Goal: Check status: Check status

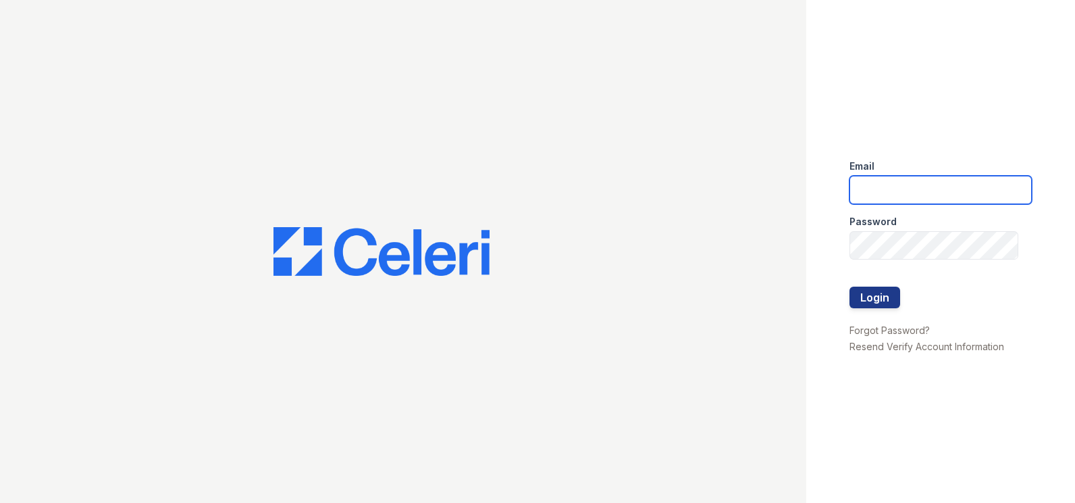
click at [894, 190] on input "email" at bounding box center [941, 190] width 182 height 28
type input "ArriveMinnetonka@trinity-PM.com"
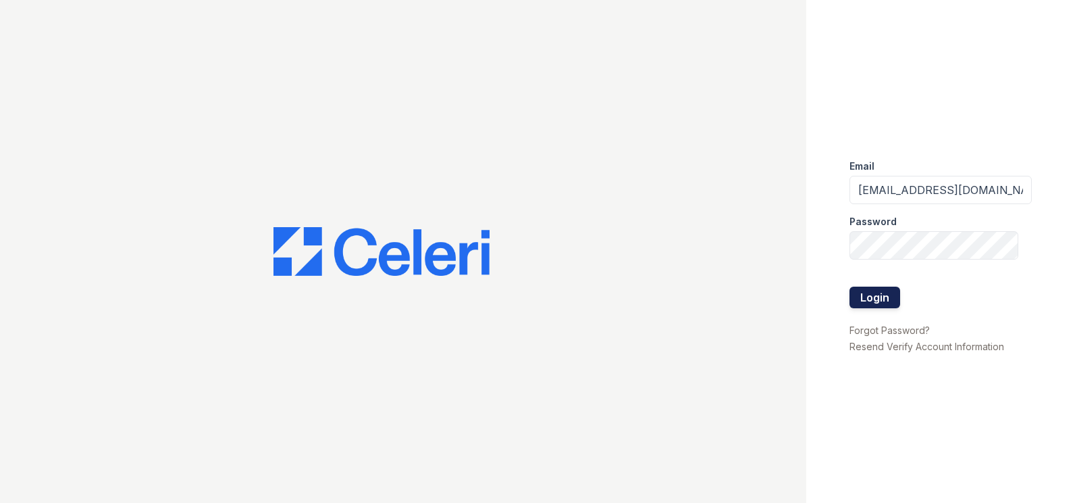
click at [891, 300] on button "Login" at bounding box center [875, 297] width 51 height 22
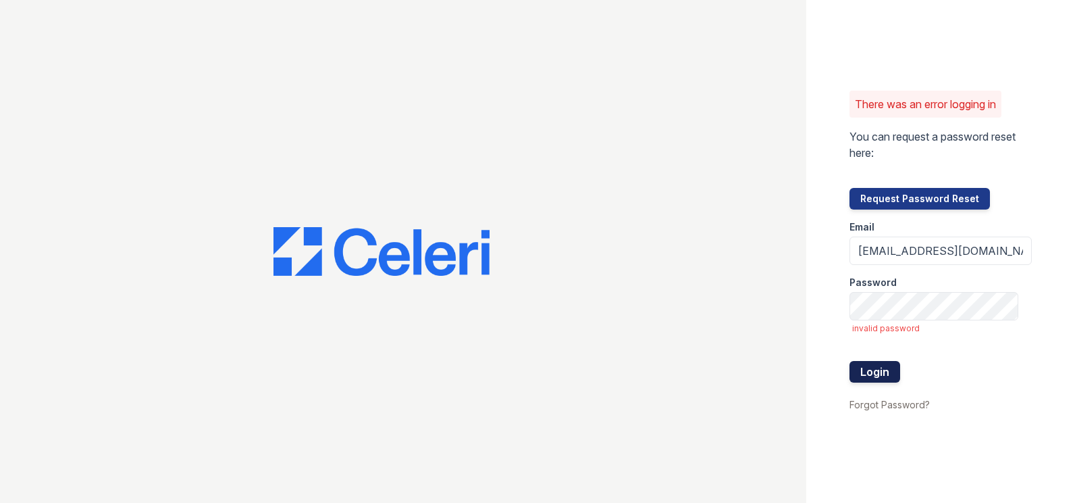
click at [895, 369] on button "Login" at bounding box center [875, 372] width 51 height 22
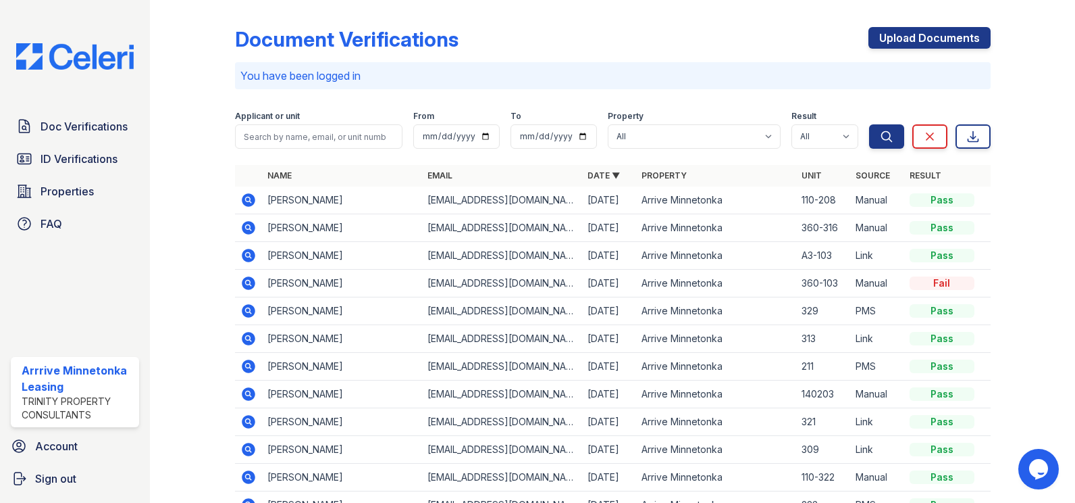
click at [252, 313] on icon at bounding box center [249, 311] width 14 height 14
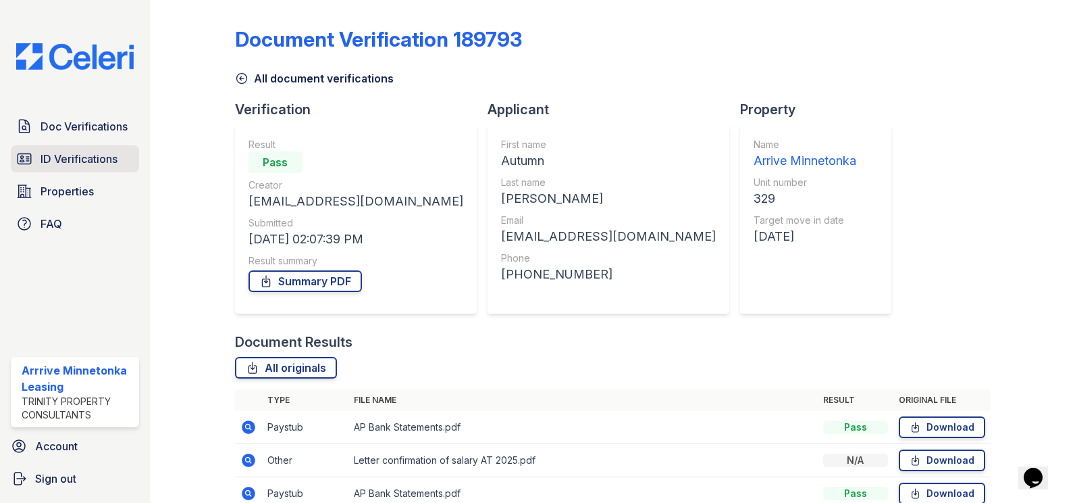
click at [81, 150] on link "ID Verifications" at bounding box center [75, 158] width 128 height 27
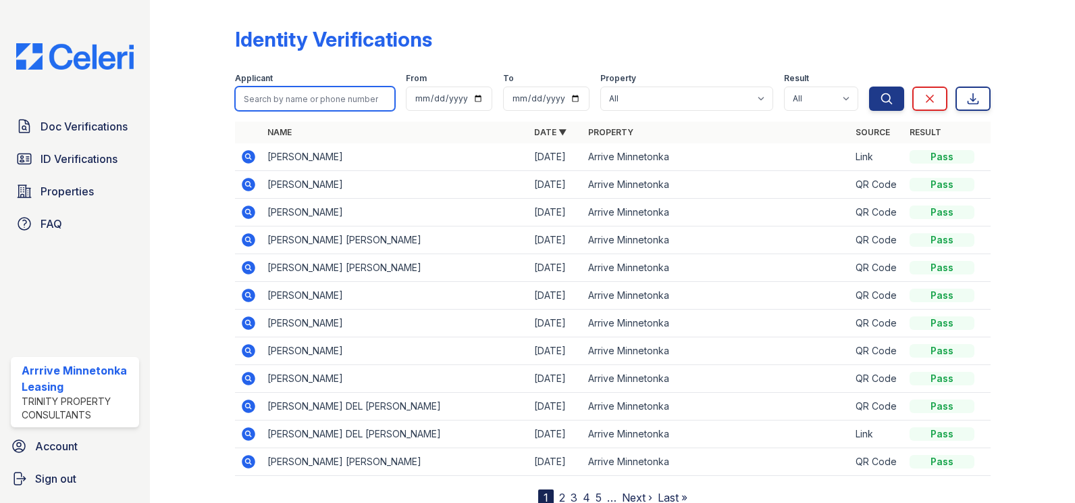
click at [270, 99] on input "search" at bounding box center [315, 98] width 160 height 24
type input "a"
type input "[PERSON_NAME]"
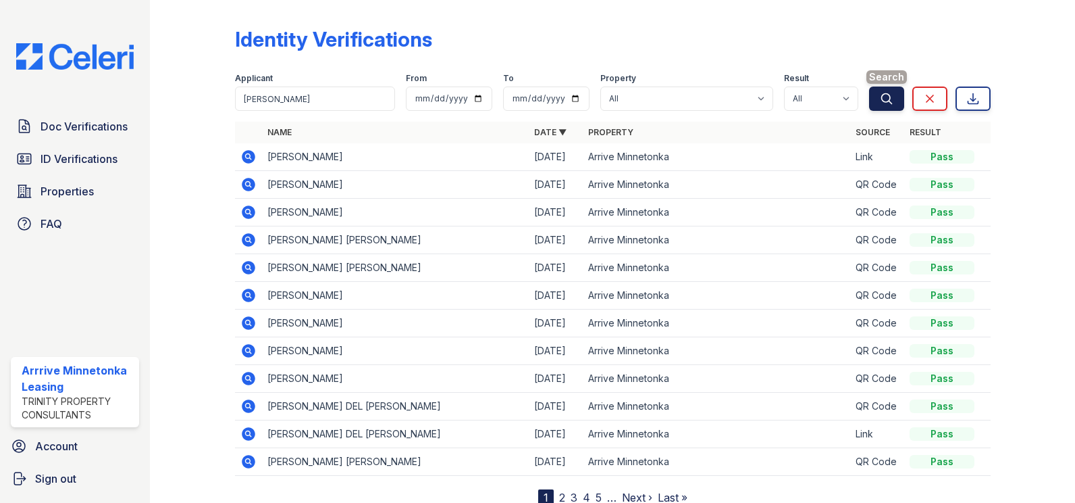
click at [875, 105] on button "Search" at bounding box center [886, 98] width 35 height 24
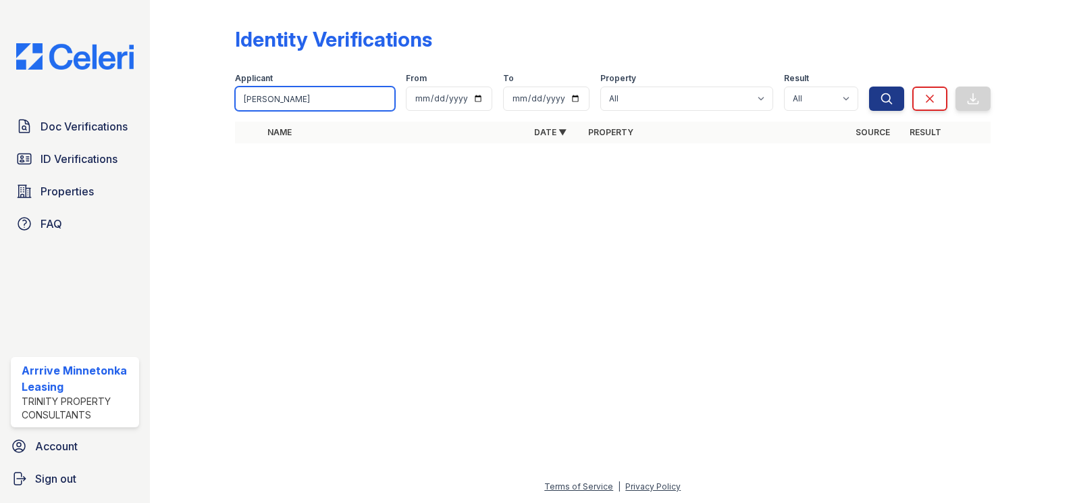
click at [335, 101] on input "Autumn Teigland" at bounding box center [315, 98] width 160 height 24
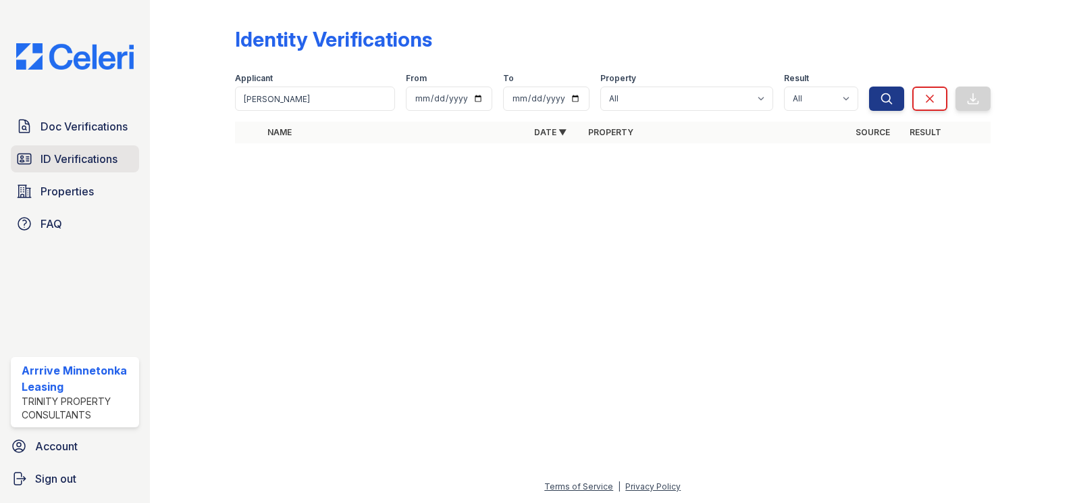
click at [79, 159] on span "ID Verifications" at bounding box center [79, 159] width 77 height 16
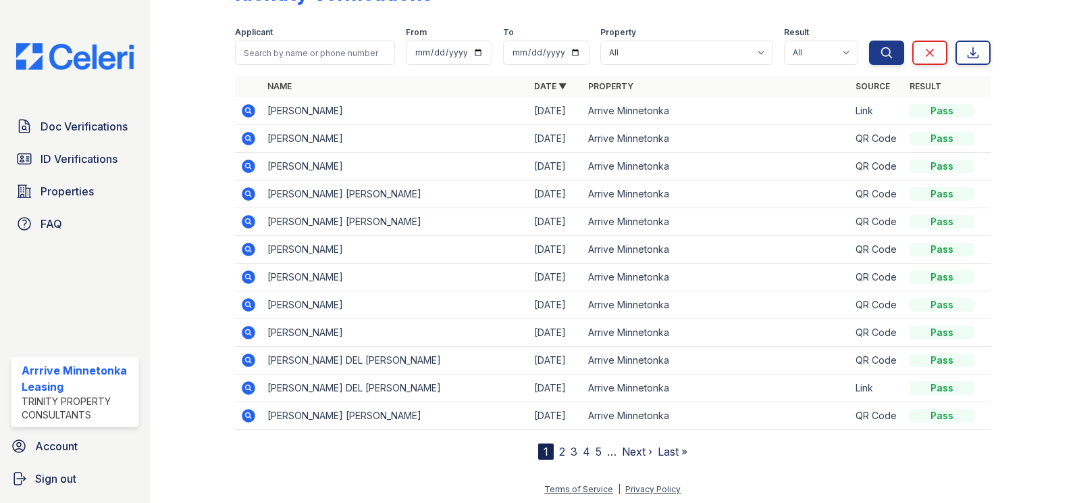
scroll to position [49, 0]
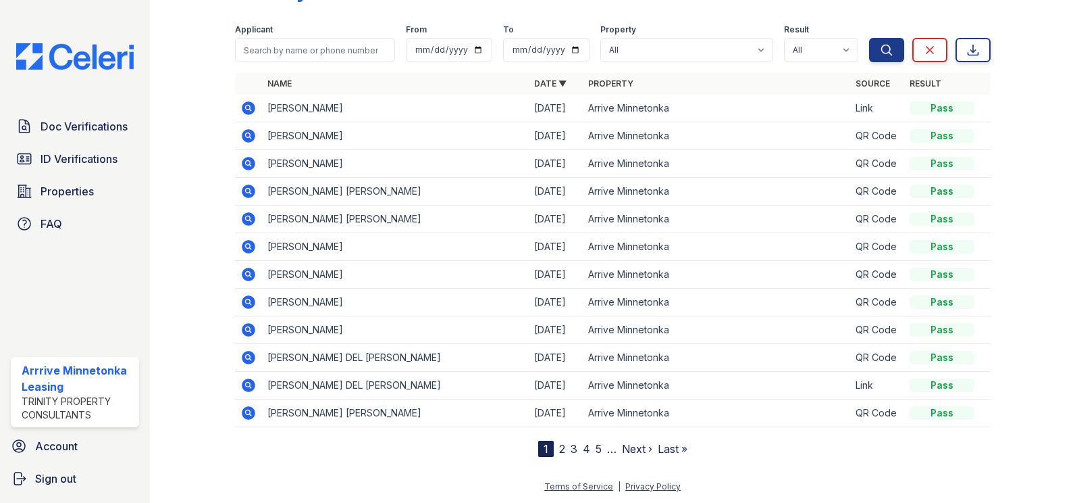
click at [583, 451] on link "4" at bounding box center [586, 449] width 7 height 14
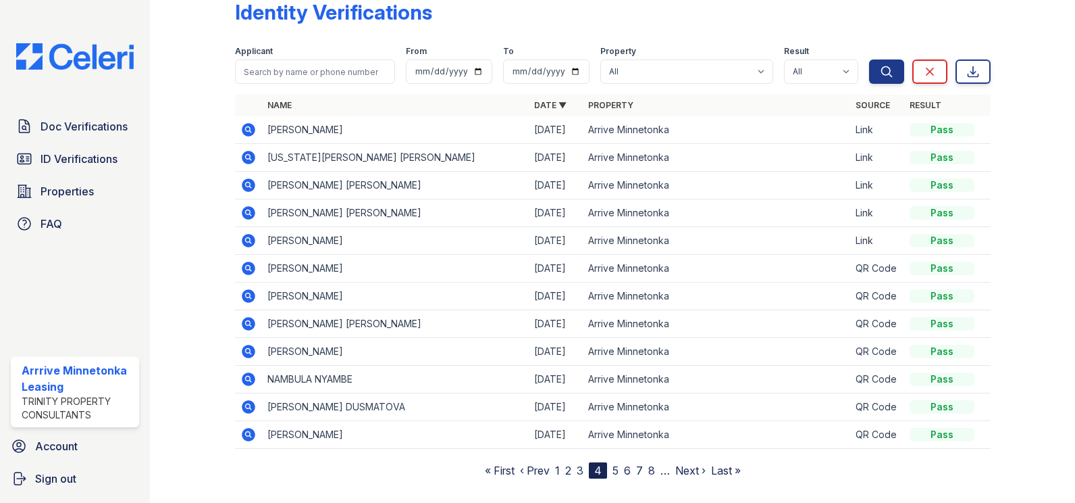
scroll to position [49, 0]
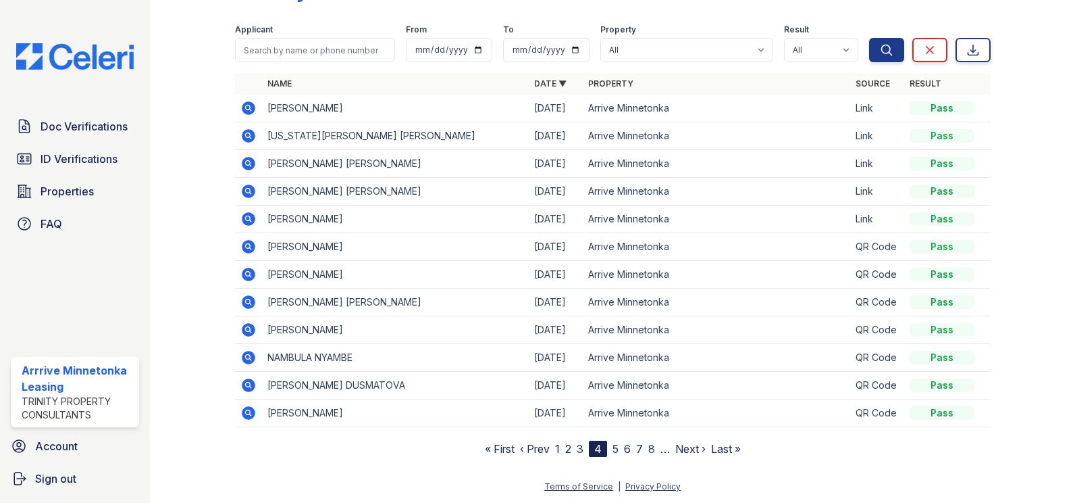
click at [636, 448] on link "7" at bounding box center [639, 449] width 7 height 14
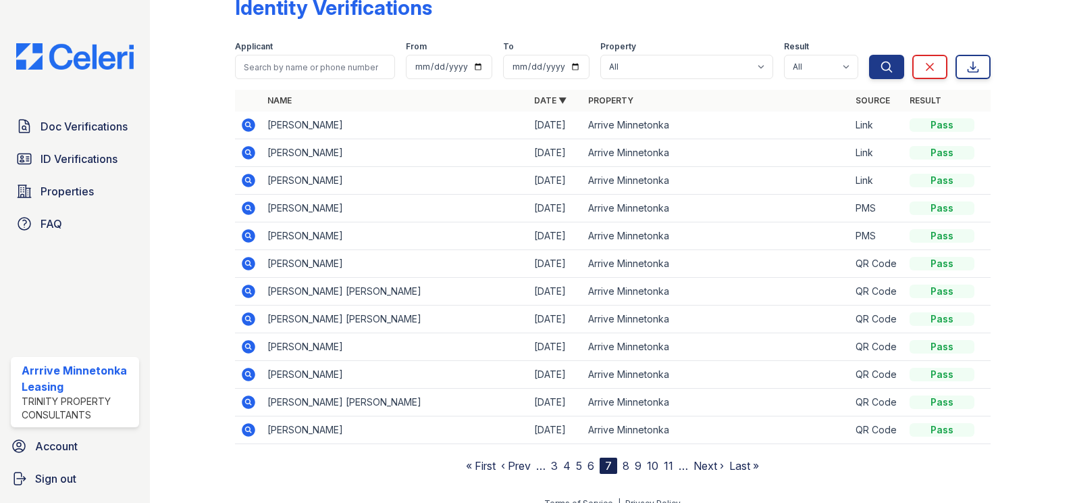
scroll to position [49, 0]
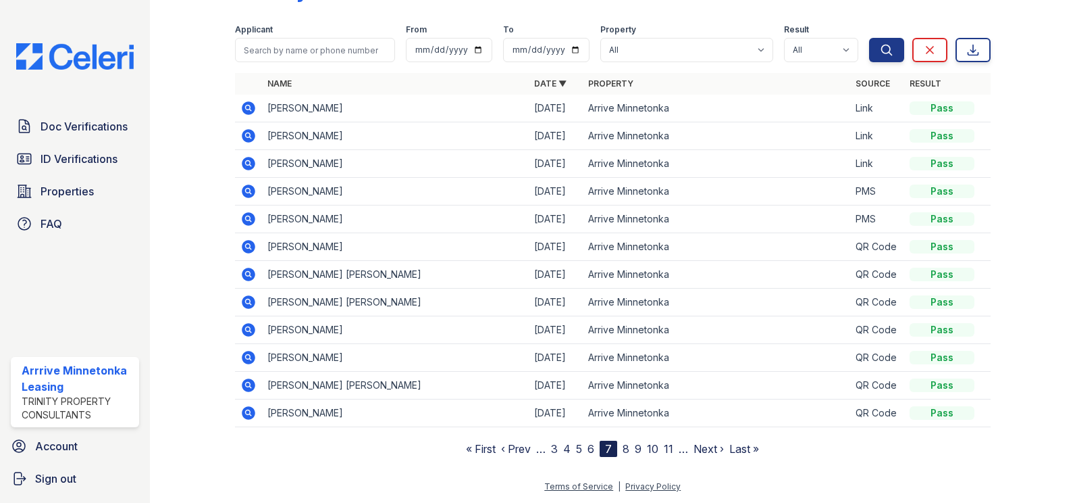
click at [583, 448] on nav "« First ‹ Prev … 3 4 5 6 7 8 9 10 11 … Next › Last »" at bounding box center [612, 448] width 293 height 16
click at [588, 449] on link "6" at bounding box center [591, 449] width 7 height 14
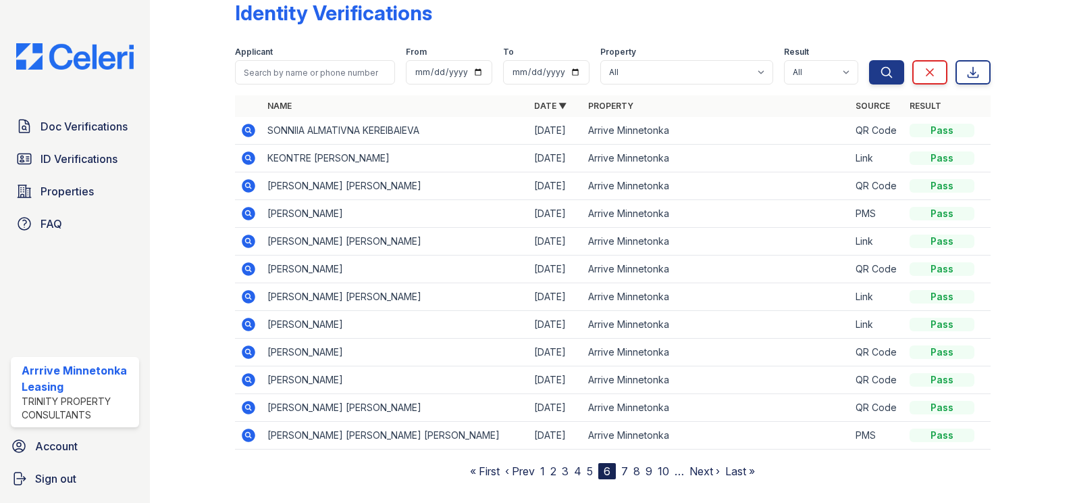
scroll to position [49, 0]
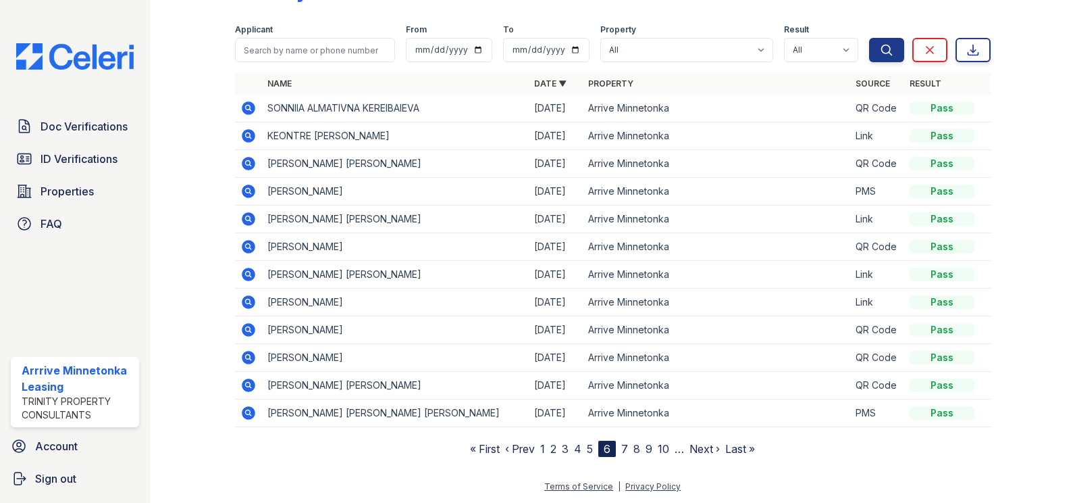
click at [587, 447] on link "5" at bounding box center [590, 449] width 6 height 14
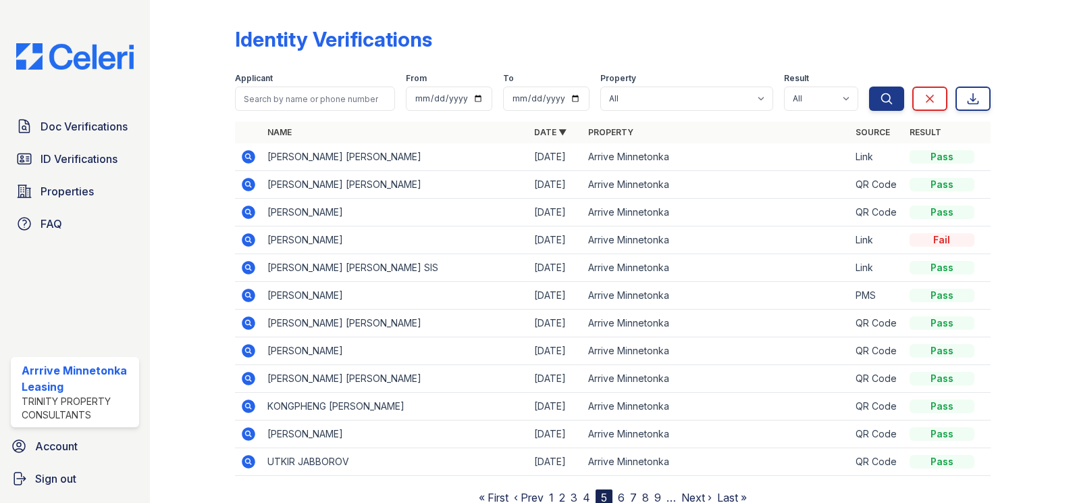
scroll to position [49, 0]
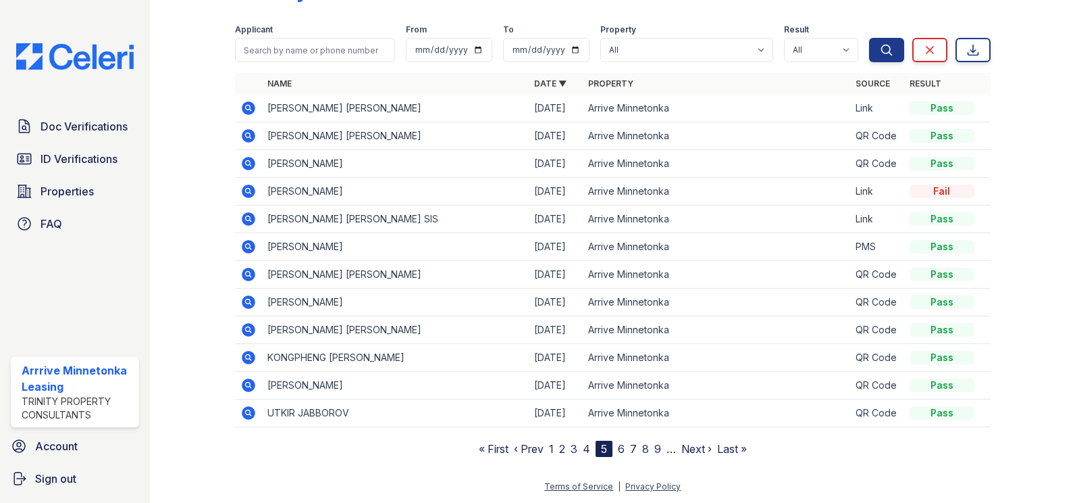
click at [578, 449] on nav "« First ‹ Prev 1 2 3 4 5 6 7 8 9 … Next › Last »" at bounding box center [613, 448] width 268 height 16
click at [585, 448] on link "4" at bounding box center [586, 449] width 7 height 14
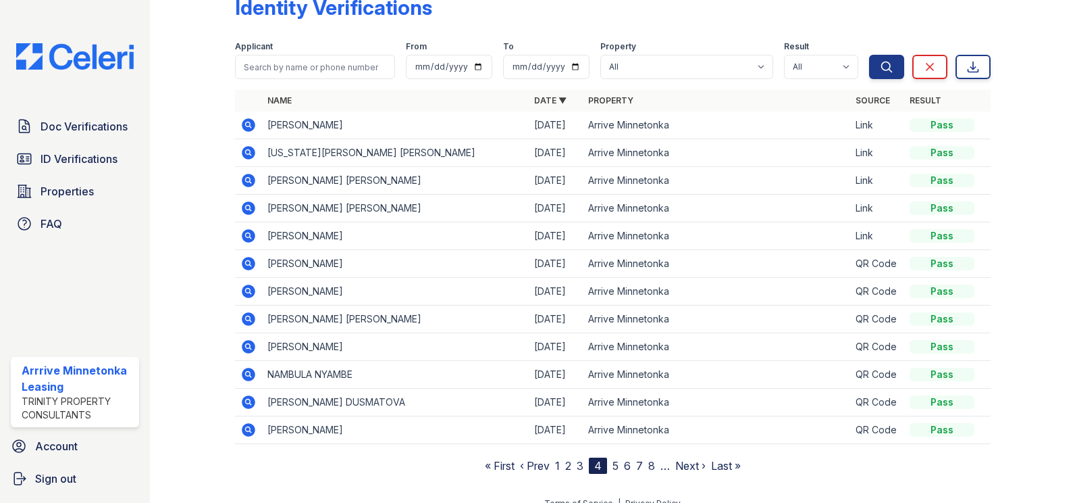
scroll to position [49, 0]
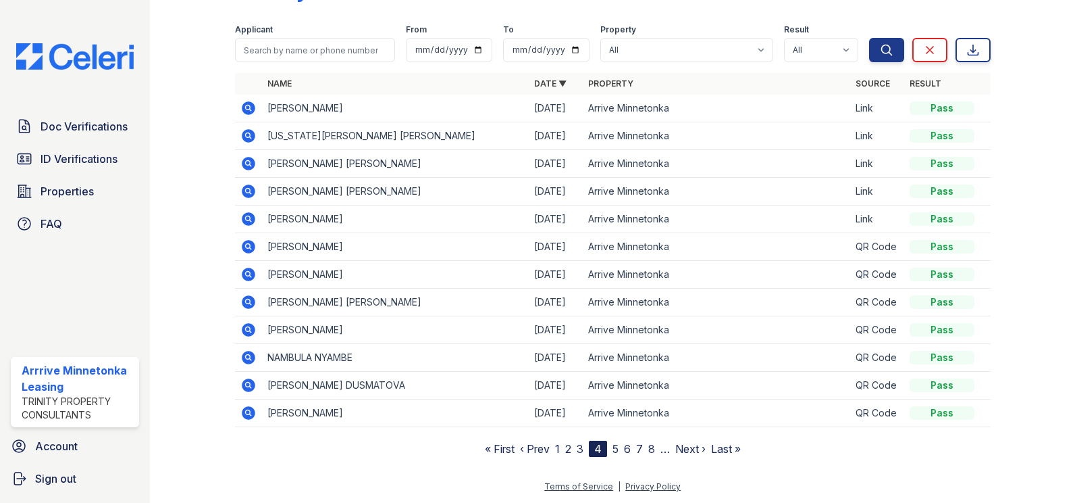
click at [577, 447] on link "3" at bounding box center [580, 449] width 7 height 14
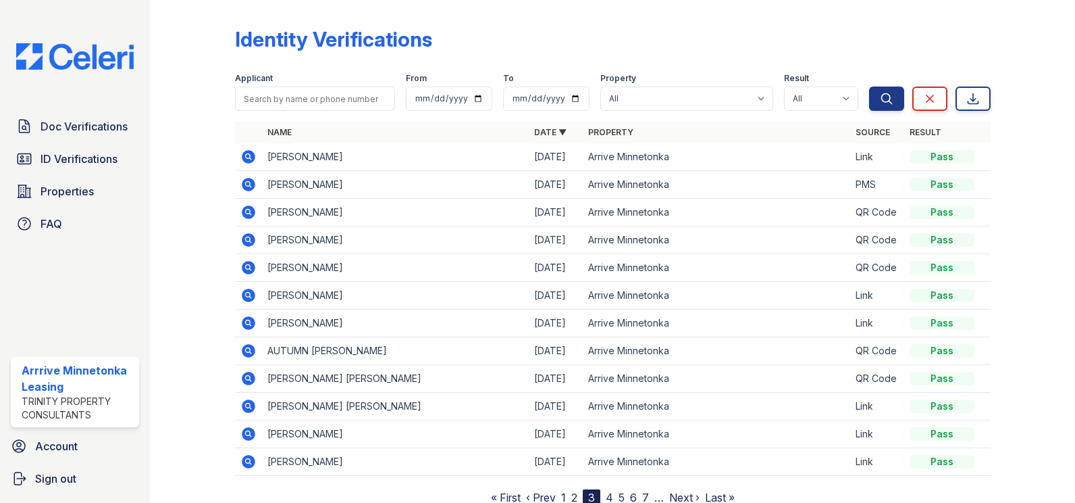
scroll to position [49, 0]
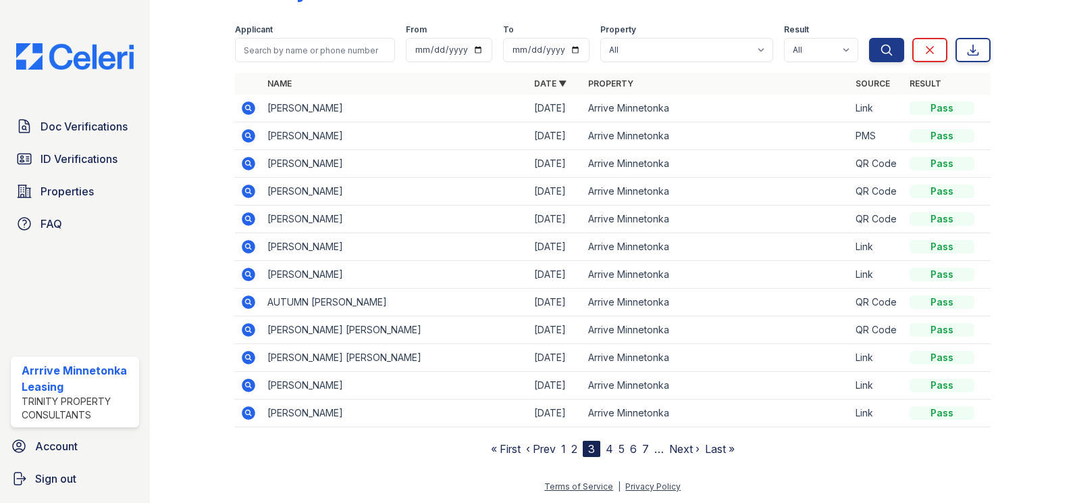
click at [247, 303] on icon at bounding box center [247, 300] width 3 height 3
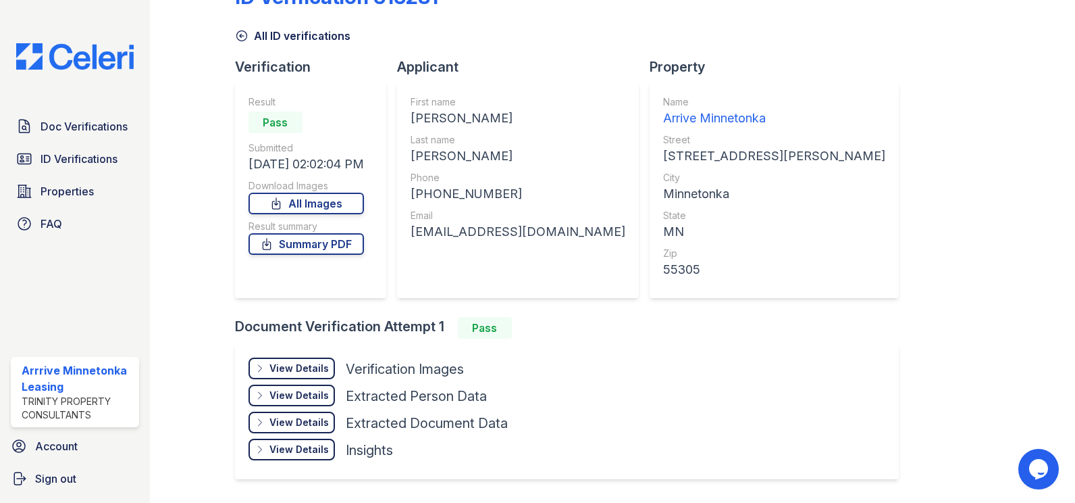
scroll to position [84, 0]
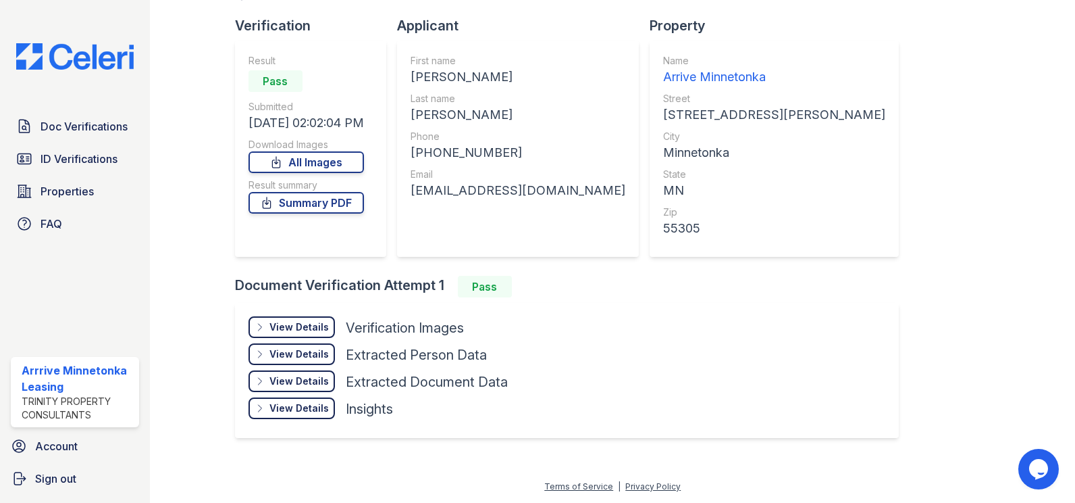
click at [297, 333] on div "View Details" at bounding box center [299, 327] width 59 height 14
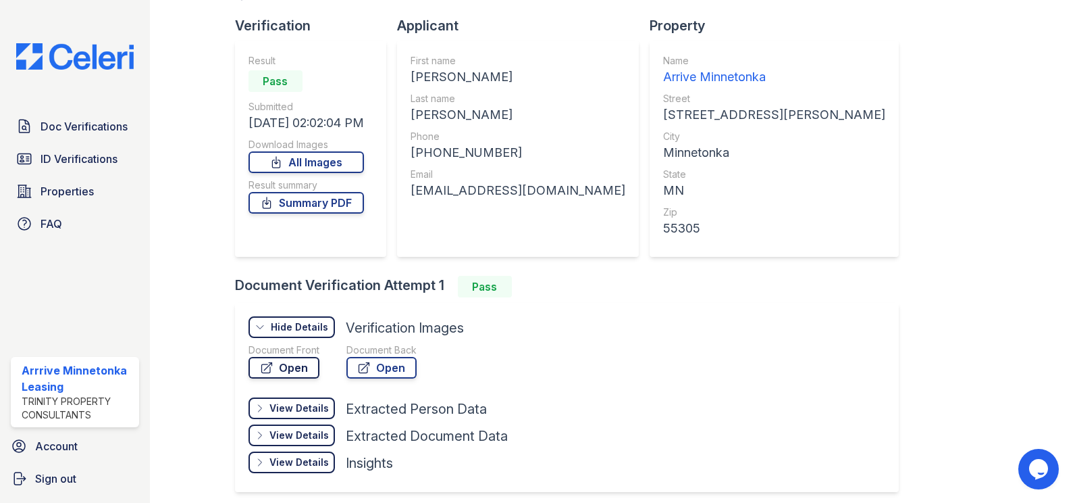
click at [295, 370] on link "Open" at bounding box center [284, 368] width 71 height 22
click at [379, 365] on link "Open" at bounding box center [382, 368] width 70 height 22
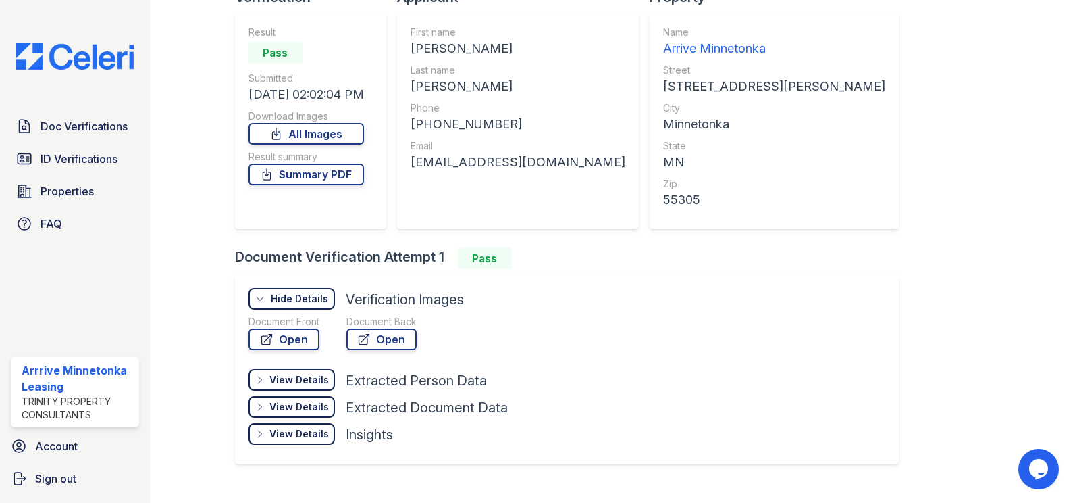
scroll to position [138, 0]
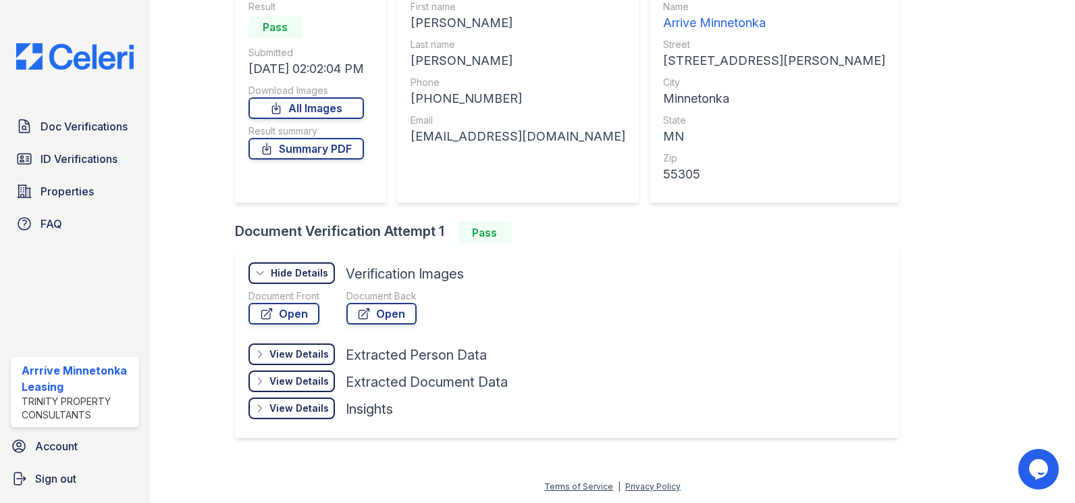
drag, startPoint x: 319, startPoint y: 361, endPoint x: 310, endPoint y: 362, distance: 8.9
click at [318, 361] on div "View Details Details" at bounding box center [292, 354] width 86 height 22
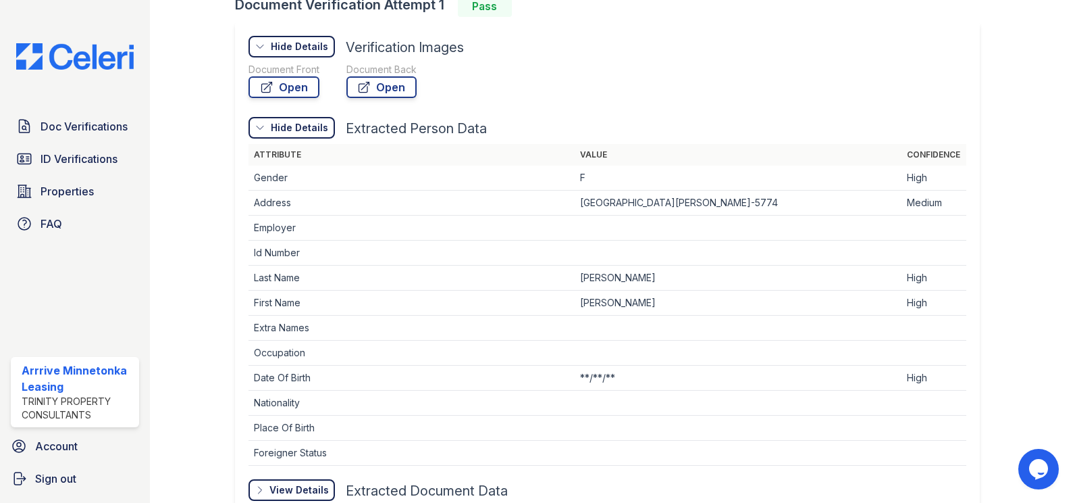
scroll to position [340, 0]
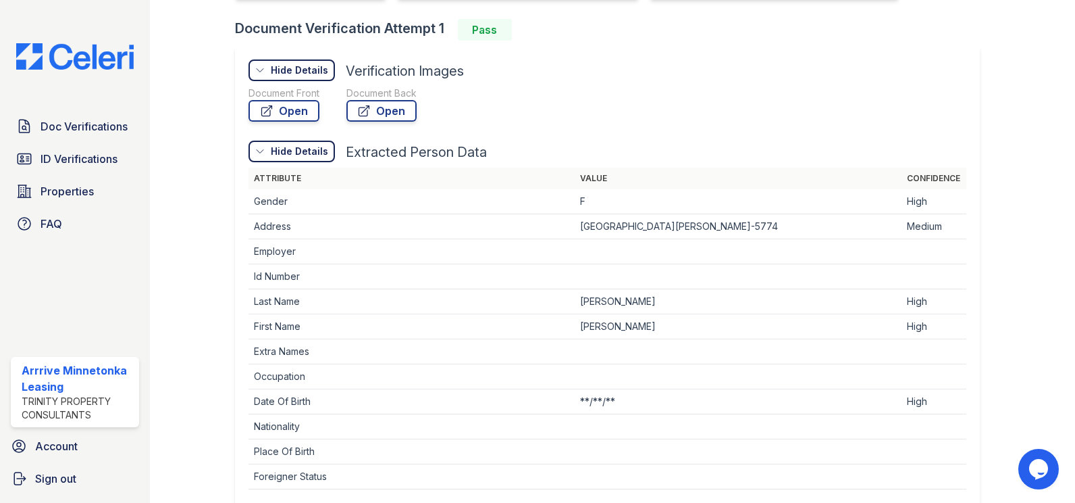
click at [319, 70] on div "Hide Details" at bounding box center [299, 70] width 57 height 14
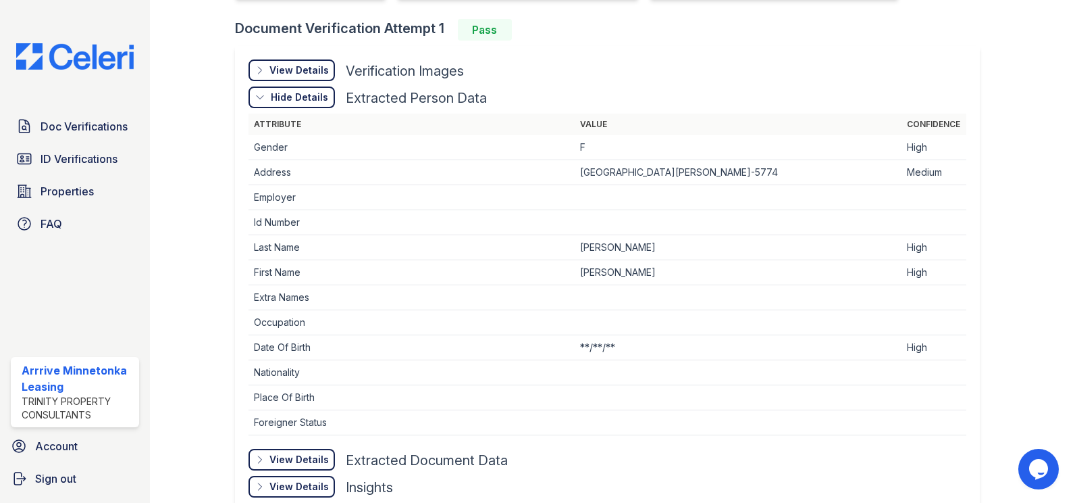
click at [291, 90] on div "Hide Details Details" at bounding box center [292, 97] width 86 height 22
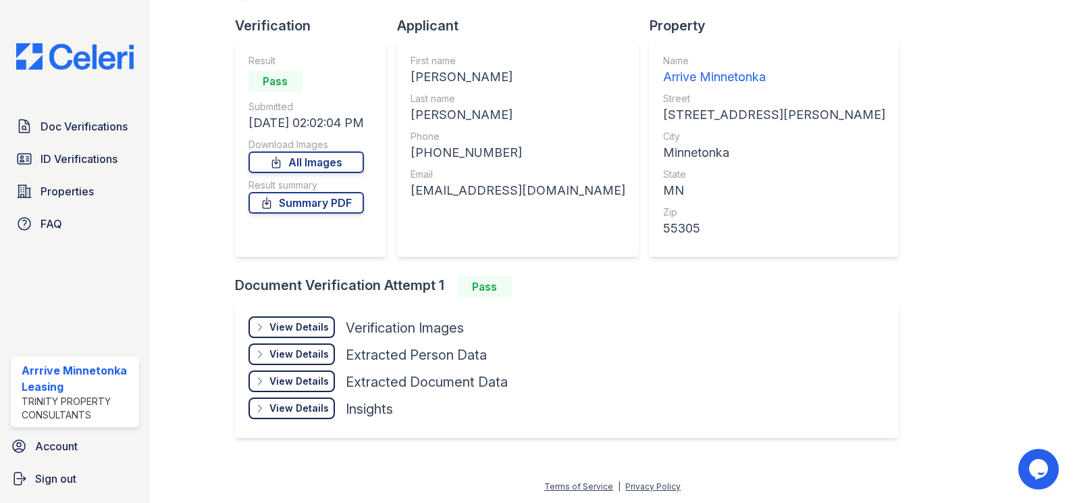
scroll to position [84, 0]
click at [325, 406] on div "View Details" at bounding box center [299, 408] width 59 height 14
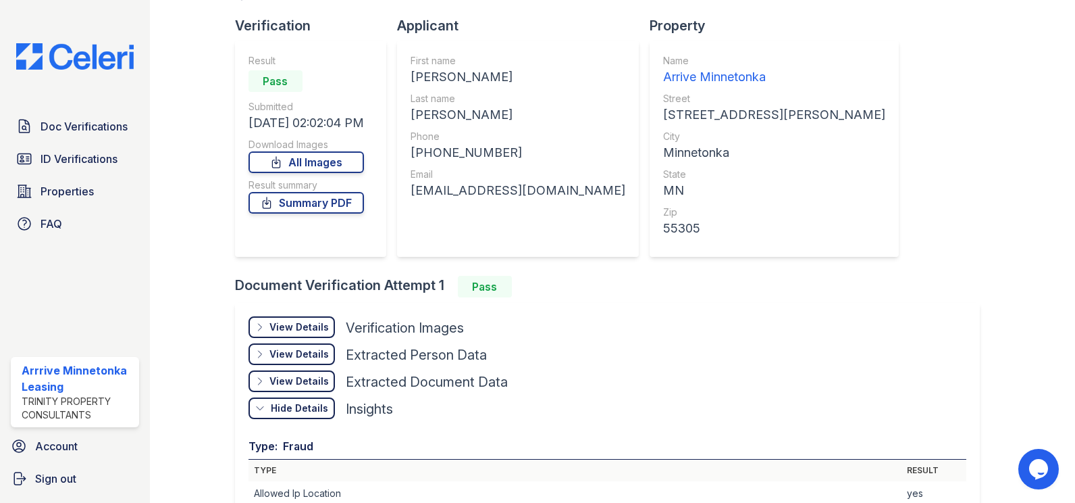
scroll to position [340, 0]
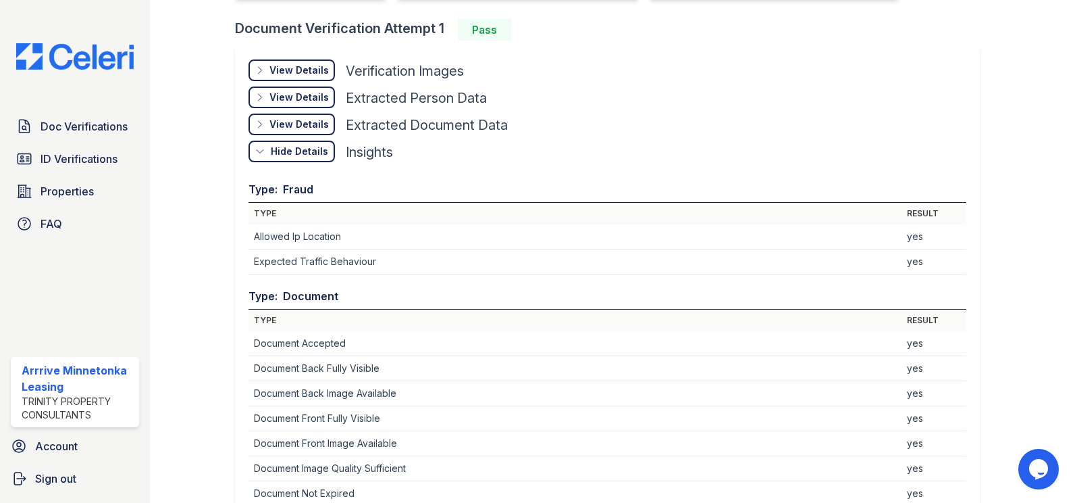
click at [286, 142] on div "Hide Details Details" at bounding box center [292, 152] width 86 height 22
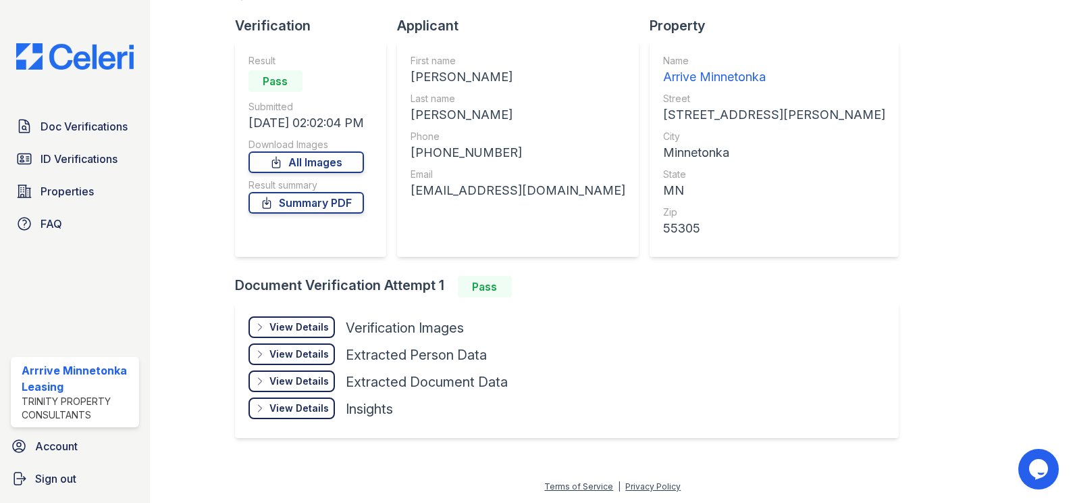
click at [311, 380] on div "View Details" at bounding box center [299, 381] width 59 height 14
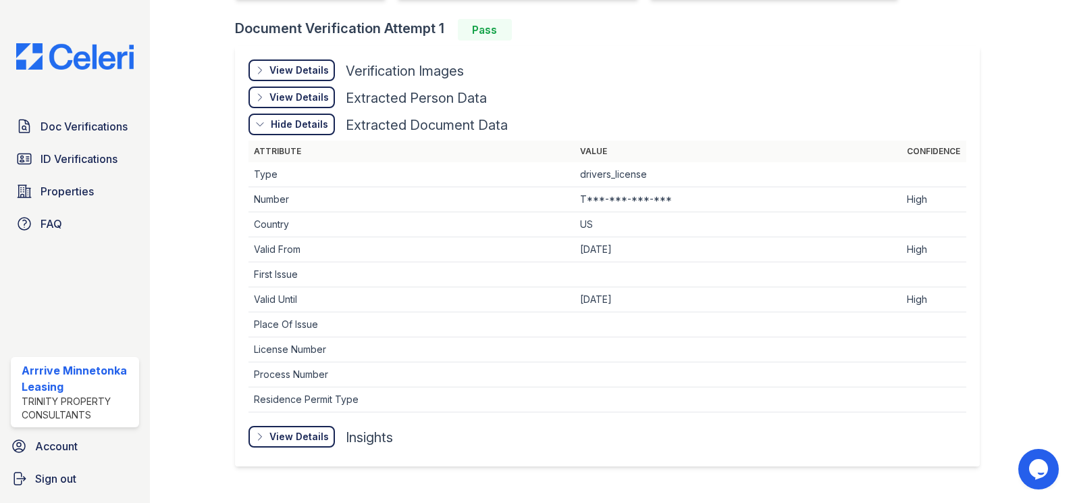
click at [295, 100] on div "View Details" at bounding box center [299, 98] width 59 height 14
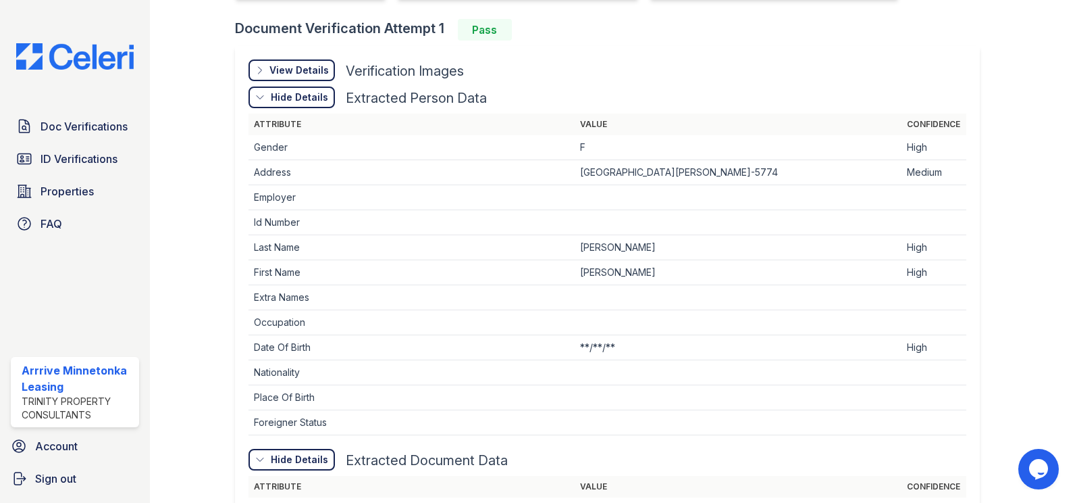
click at [296, 77] on div "View Details Details" at bounding box center [292, 70] width 86 height 22
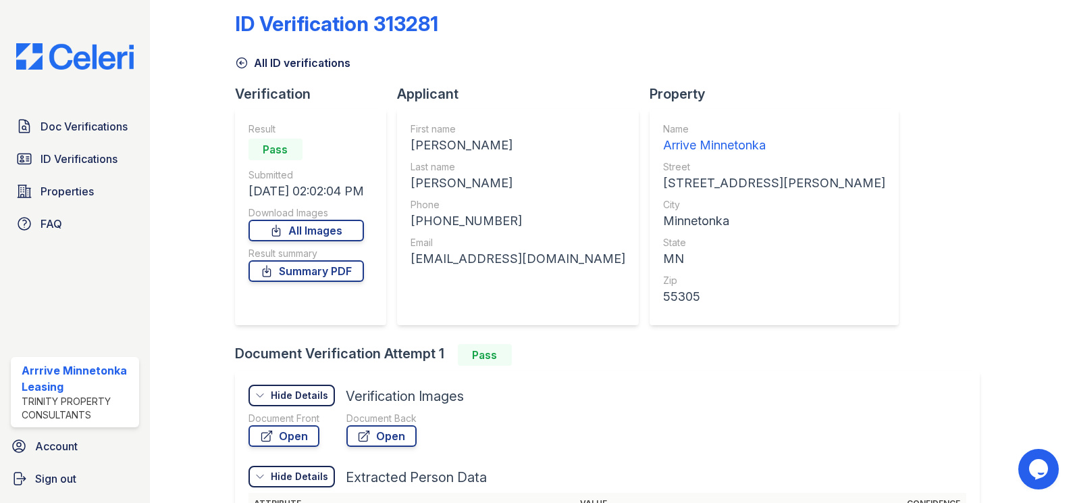
scroll to position [3, 0]
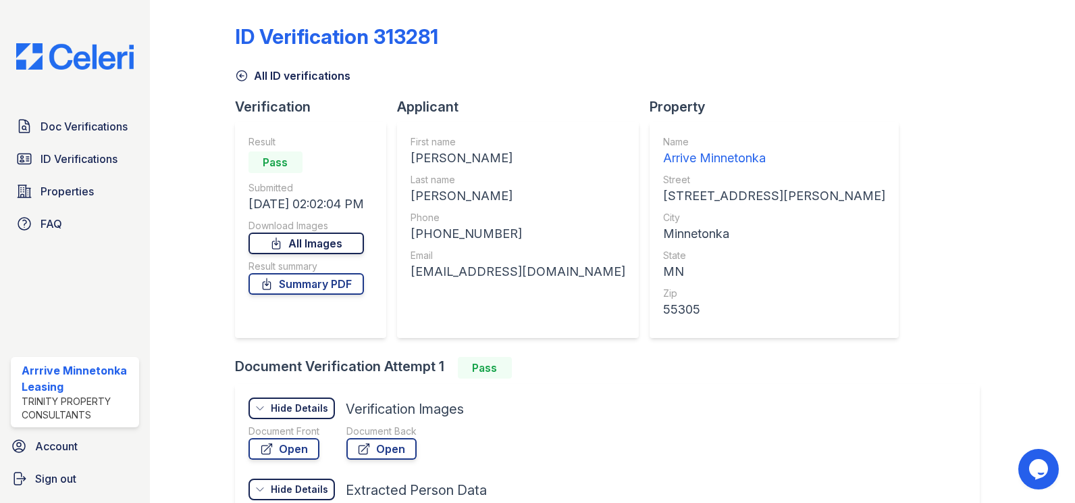
click at [347, 243] on link "All Images" at bounding box center [307, 243] width 116 height 22
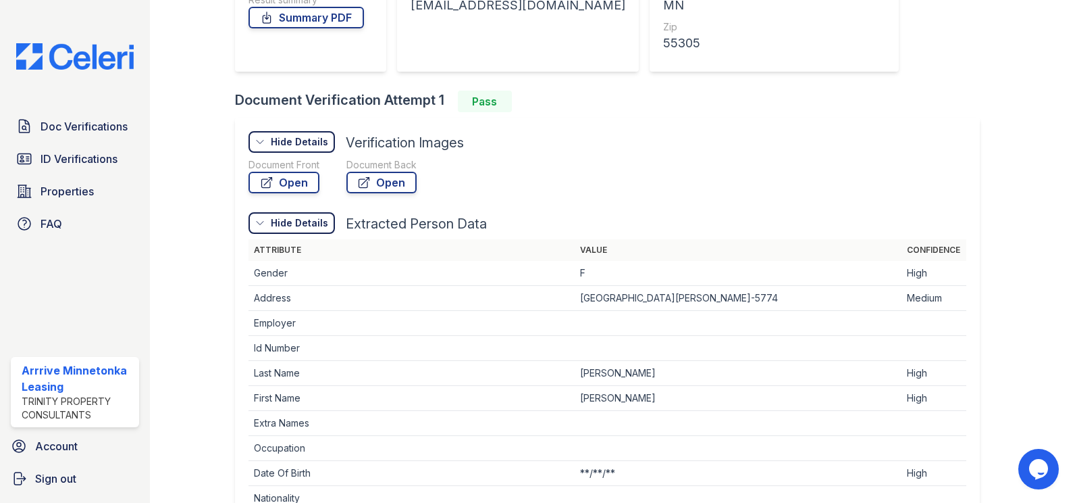
scroll to position [15, 0]
